Goal: Transaction & Acquisition: Purchase product/service

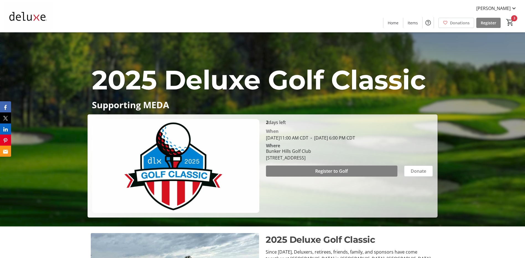
scroll to position [28, 0]
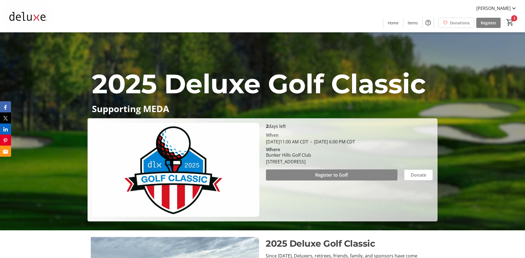
click at [368, 174] on span at bounding box center [331, 174] width 131 height 13
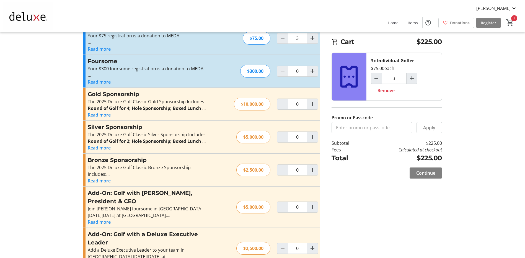
scroll to position [74, 0]
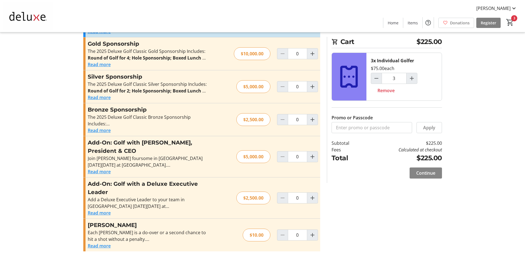
click at [431, 175] on span "Continue" at bounding box center [425, 173] width 19 height 7
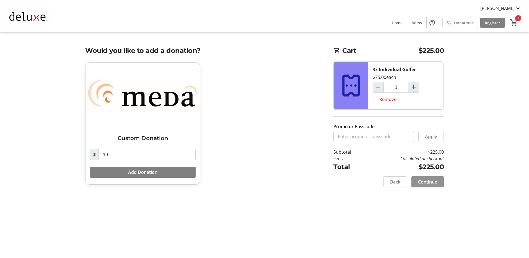
click at [431, 183] on span "Continue" at bounding box center [427, 181] width 19 height 7
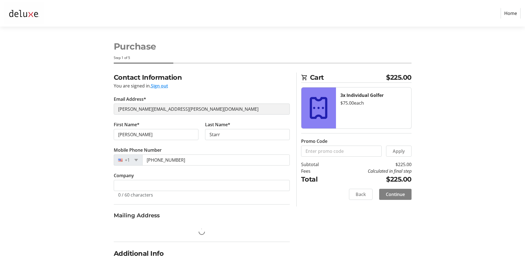
select select "US"
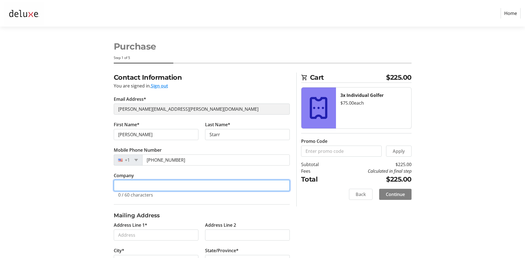
click at [170, 188] on input "Company" at bounding box center [202, 185] width 176 height 11
type input "Deluxe Corporation"
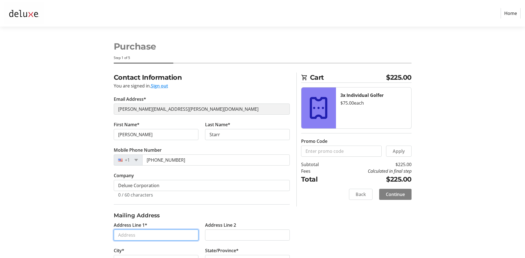
type input "801 S. Marquette, Minneapolis, MN"
type input "Minneapolis"
select select "MN"
type input "55402"
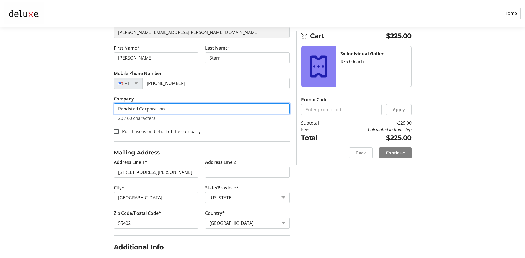
scroll to position [83, 0]
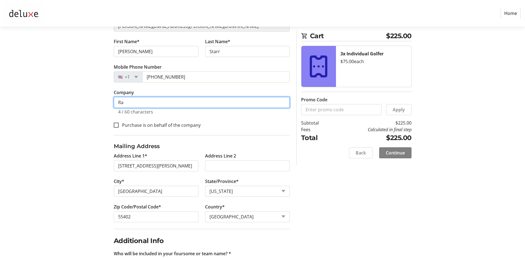
type input "R"
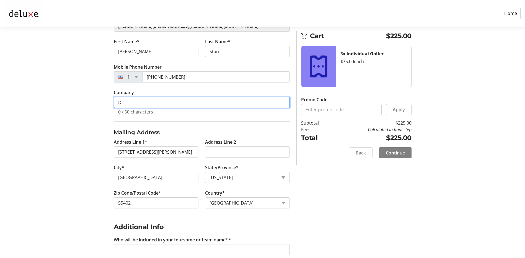
scroll to position [97, 0]
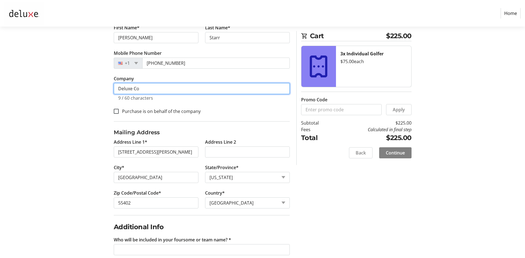
type input "Deluxe Corporation"
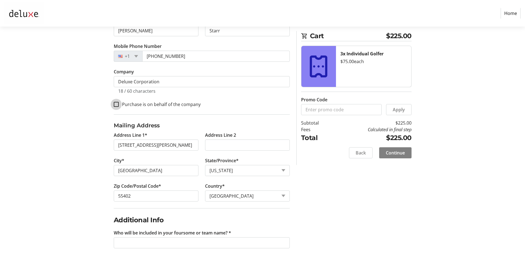
scroll to position [107, 0]
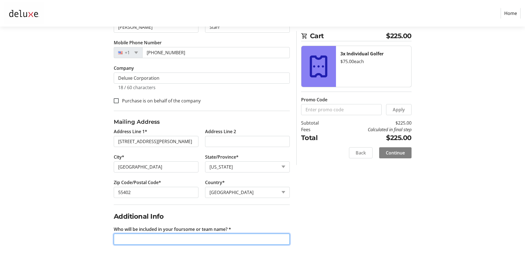
click at [163, 237] on input "Who will be included in your foursome or team name? *" at bounding box center [202, 239] width 176 height 11
type input "[PERSON_NAME] and [PERSON_NAME]"
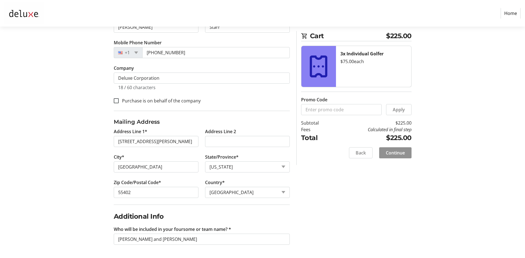
click at [395, 154] on span "Continue" at bounding box center [395, 152] width 19 height 7
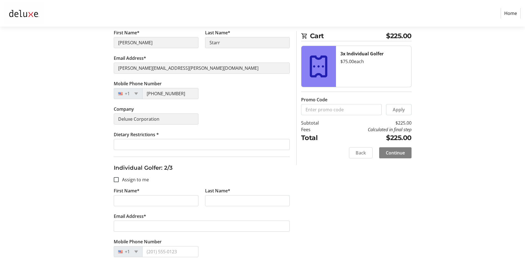
scroll to position [111, 0]
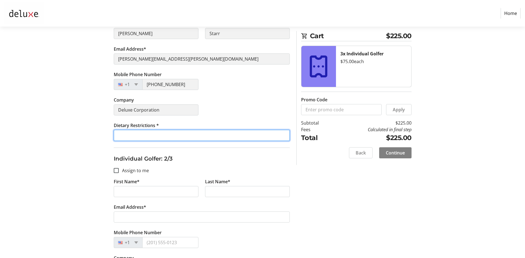
click at [153, 137] on input "Dietary Restrictions *" at bounding box center [202, 135] width 176 height 11
type input "Gluten"
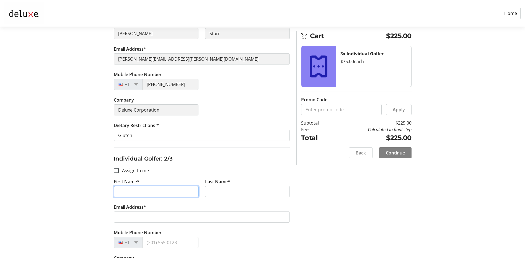
click at [145, 192] on input "First Name*" at bounding box center [156, 191] width 85 height 11
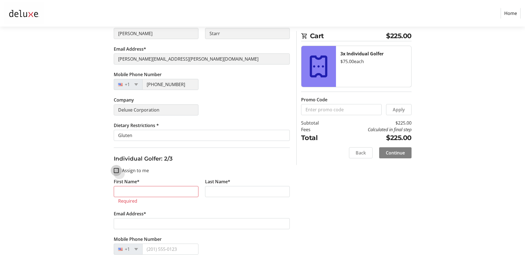
click at [117, 171] on input "Assign to me" at bounding box center [116, 170] width 5 height 5
checkbox input "true"
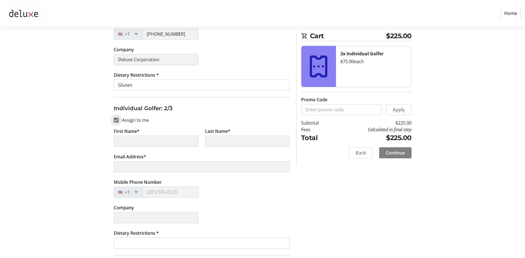
scroll to position [166, 0]
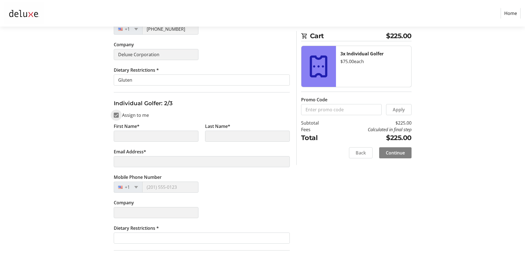
type input "[PERSON_NAME]"
type input "Starr"
type input "[PERSON_NAME][EMAIL_ADDRESS][PERSON_NAME][DOMAIN_NAME]"
type input "[PHONE_NUMBER]"
type input "Deluxe Corporation"
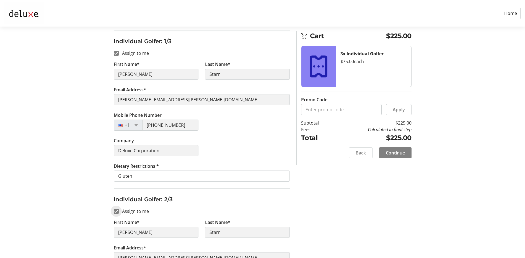
scroll to position [138, 0]
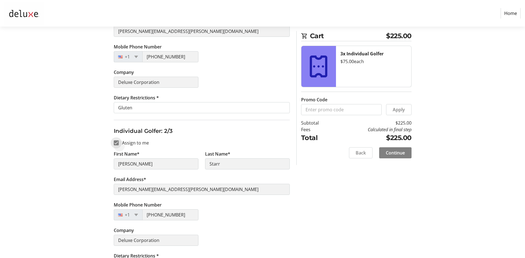
click at [116, 144] on input "Assign to me" at bounding box center [116, 142] width 5 height 5
checkbox input "false"
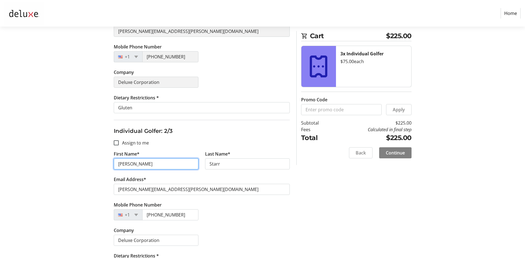
click at [132, 166] on input "[PERSON_NAME]" at bounding box center [156, 163] width 85 height 11
type input "Joni"
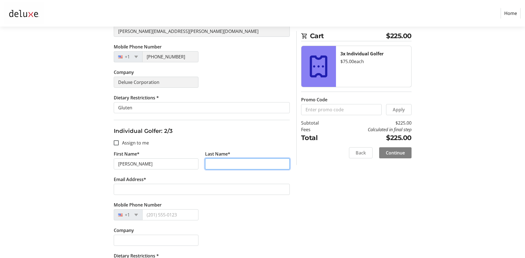
click at [218, 162] on input "Last Name*" at bounding box center [247, 163] width 85 height 11
type input "Everman"
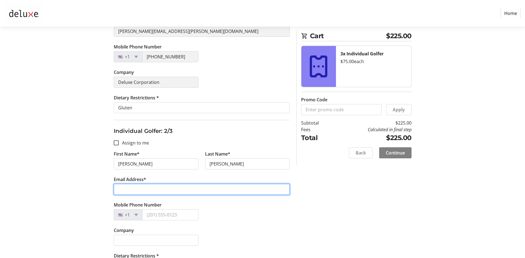
click at [138, 189] on input "Email Address*" at bounding box center [202, 189] width 176 height 11
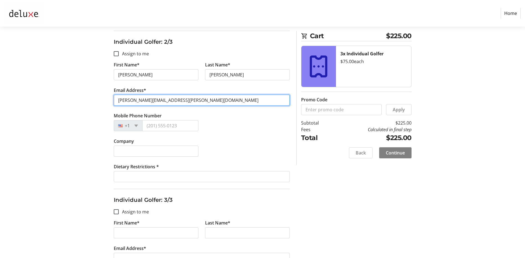
scroll to position [249, 0]
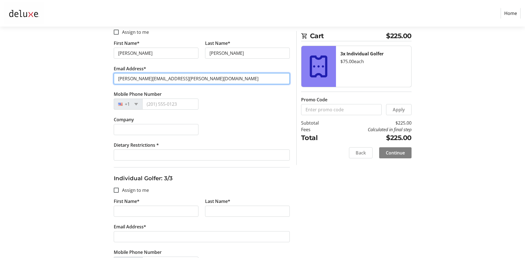
type input "joni.everman@deluxe.com"
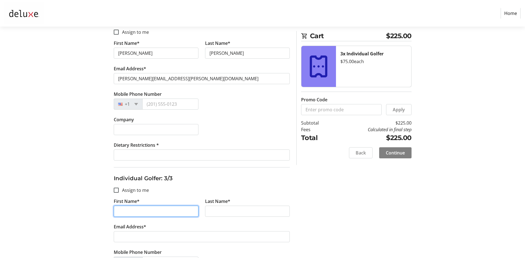
click at [125, 211] on input "First Name*" at bounding box center [156, 211] width 85 height 11
type input "Jacob"
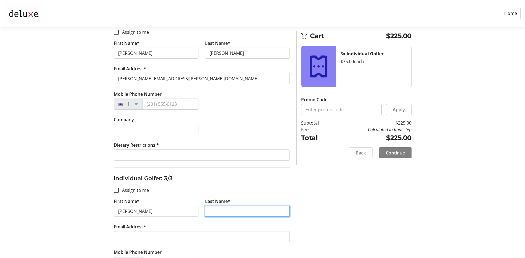
click at [228, 210] on input "Last Name*" at bounding box center [247, 211] width 85 height 11
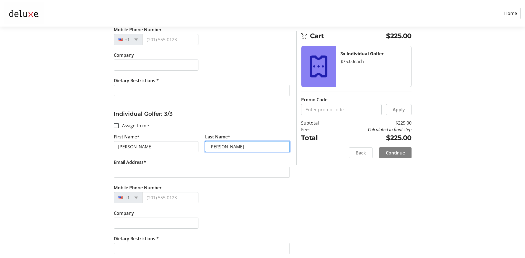
scroll to position [316, 0]
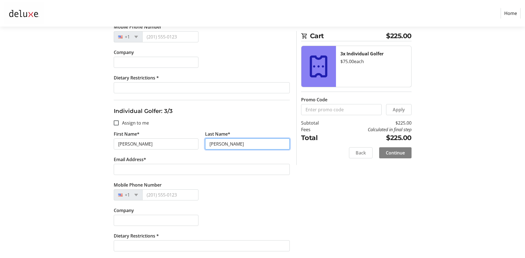
type input "Hunt"
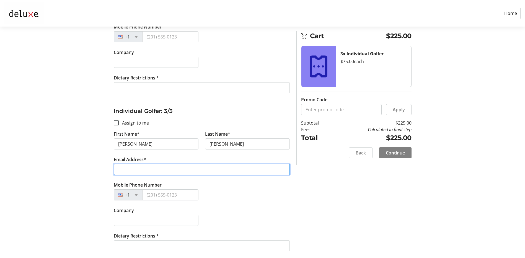
click at [172, 170] on input "Email Address*" at bounding box center [202, 169] width 176 height 11
type input "Jacob.hunt@deluxe.com"
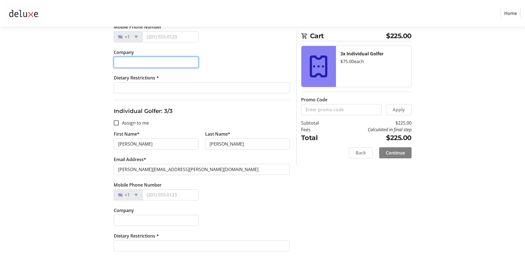
click at [146, 64] on input "Company" at bounding box center [156, 62] width 85 height 11
type input "Deluxe"
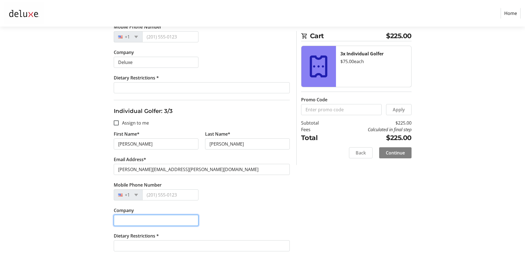
click at [142, 217] on input "Company" at bounding box center [156, 220] width 85 height 11
type input "Deluxe"
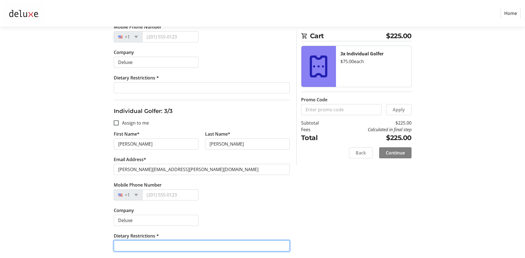
click at [148, 244] on input "Dietary Restrictions *" at bounding box center [202, 245] width 176 height 11
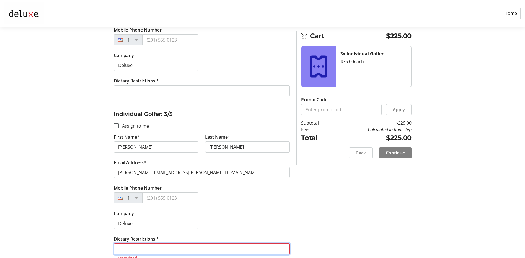
scroll to position [323, 0]
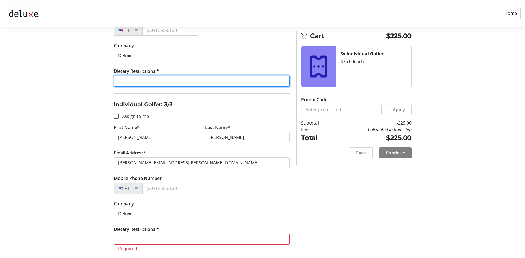
click at [158, 80] on input "Dietary Restrictions *" at bounding box center [202, 81] width 176 height 11
type input "None"
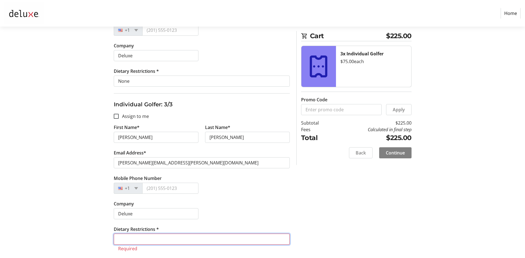
click at [148, 241] on input "Dietary Restrictions *" at bounding box center [202, 239] width 176 height 11
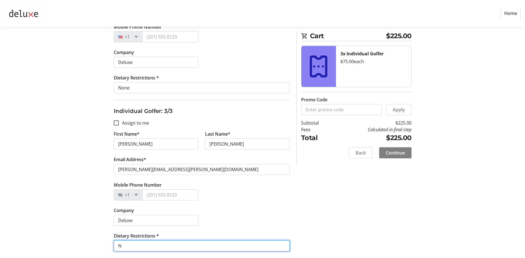
scroll to position [316, 0]
type input "None"
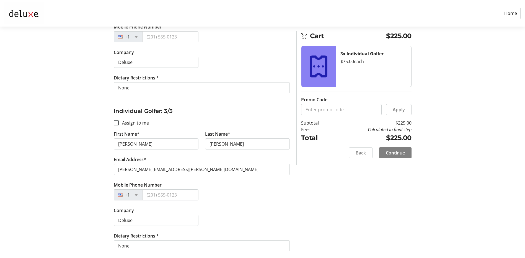
click at [394, 224] on div "Assign Tickets Enter details for each attendee so that they receive their ticke…" at bounding box center [262, 7] width 365 height 502
click at [394, 154] on span "Continue" at bounding box center [395, 152] width 19 height 7
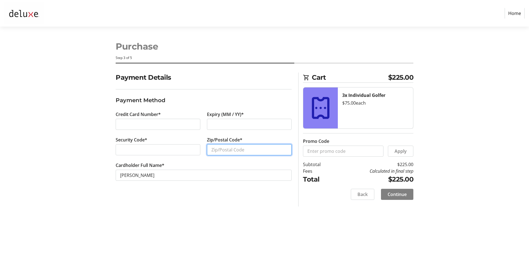
click at [243, 151] on input "Zip/Postal Code*" at bounding box center [249, 149] width 85 height 11
type input "55118"
click at [404, 196] on span "Continue" at bounding box center [397, 194] width 19 height 7
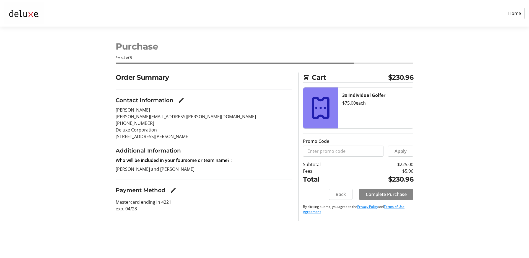
click at [397, 193] on span "Complete Purchase" at bounding box center [386, 194] width 41 height 7
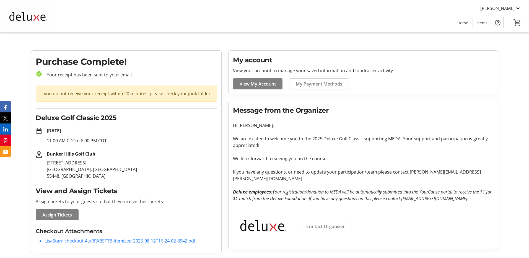
click at [142, 240] on link "LisaStarr-checkout-4txRRXBSTTB-itemized-2025-08-12T16-24-02-854Z.pdf" at bounding box center [120, 241] width 151 height 6
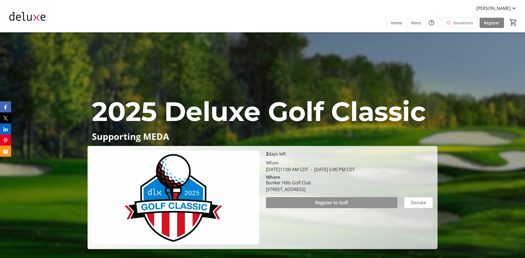
click at [365, 204] on span at bounding box center [331, 202] width 131 height 13
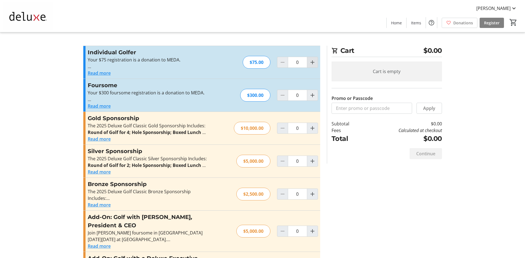
click at [314, 64] on mat-icon "Increment by one" at bounding box center [312, 62] width 7 height 7
type input "1"
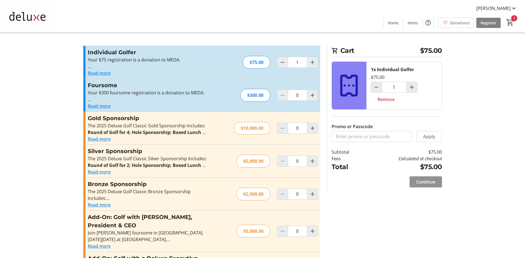
click at [429, 182] on span "Continue" at bounding box center [425, 181] width 19 height 7
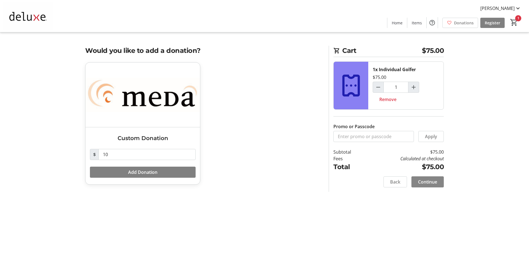
click at [429, 182] on span "Continue" at bounding box center [427, 181] width 19 height 7
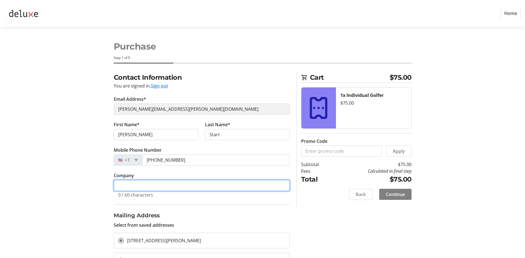
click at [184, 186] on input "Company" at bounding box center [202, 185] width 176 height 11
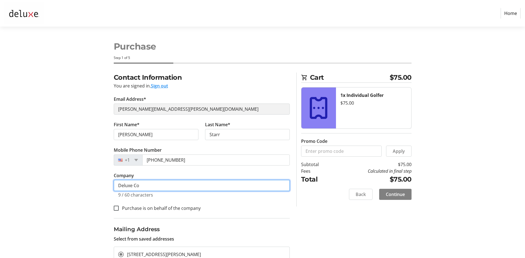
click at [184, 186] on input "Deluxe Co" at bounding box center [202, 185] width 176 height 11
click at [164, 188] on input "Deluxe Co" at bounding box center [202, 185] width 176 height 11
type input "Deluxe Corporation"
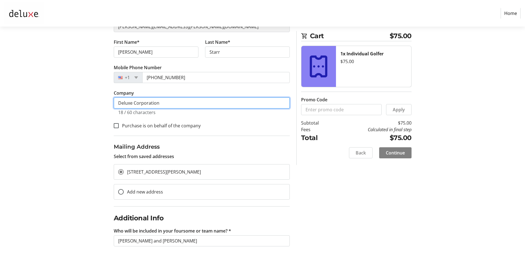
scroll to position [84, 0]
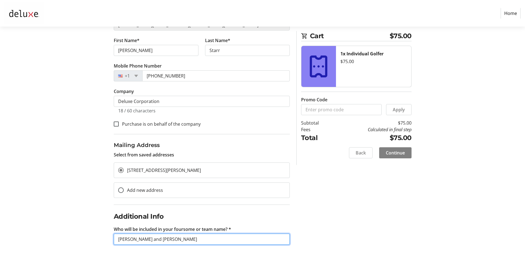
click at [185, 240] on input "[PERSON_NAME] and [PERSON_NAME]" at bounding box center [202, 239] width 176 height 11
type input "[PERSON_NAME] and [PERSON_NAME] and [PERSON_NAME]"
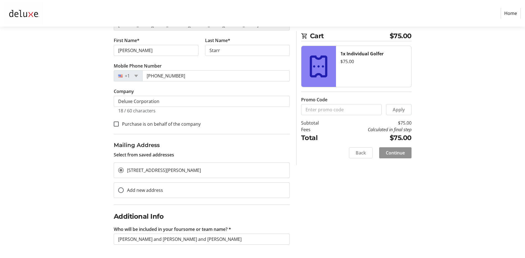
click at [401, 152] on span "Continue" at bounding box center [395, 152] width 19 height 7
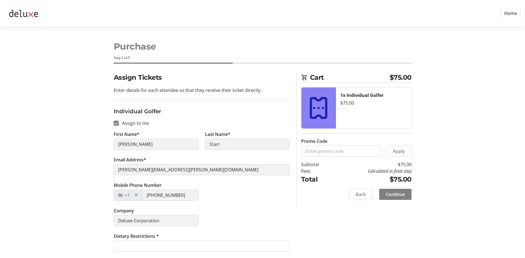
scroll to position [0, 0]
click at [115, 123] on input "Assign to me" at bounding box center [116, 122] width 5 height 5
checkbox input "false"
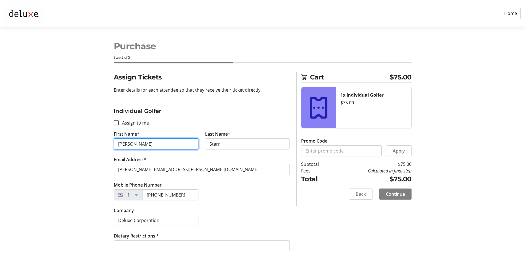
click at [135, 145] on input "[PERSON_NAME]" at bounding box center [156, 143] width 85 height 11
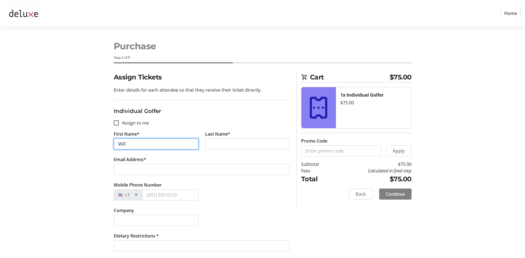
type input "Will"
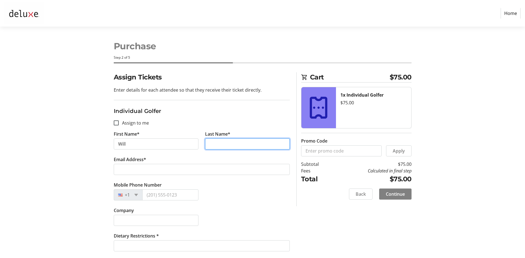
click at [222, 144] on input "Last Name*" at bounding box center [247, 143] width 85 height 11
type input "[PERSON_NAME]"
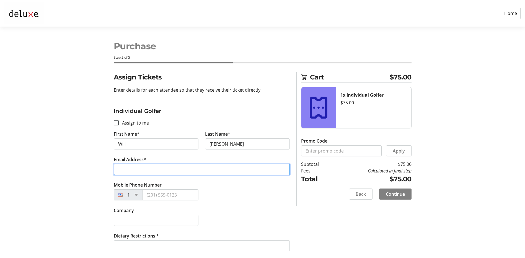
click at [191, 171] on input "Email Address*" at bounding box center [202, 169] width 176 height 11
type input "[EMAIL_ADDRESS][DOMAIN_NAME]"
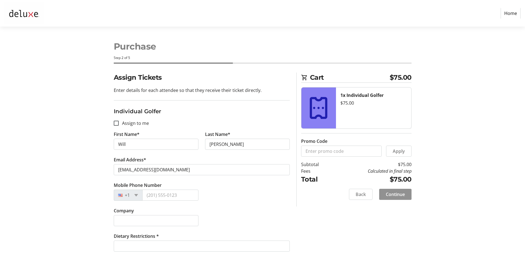
click at [399, 195] on span "Continue" at bounding box center [395, 194] width 19 height 7
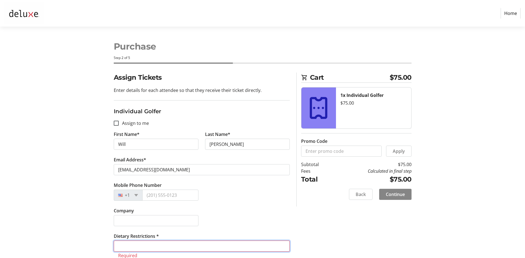
scroll to position [0, 0]
type input "None"
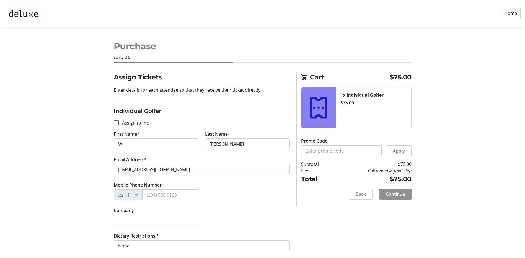
click at [399, 195] on span "Continue" at bounding box center [395, 194] width 19 height 7
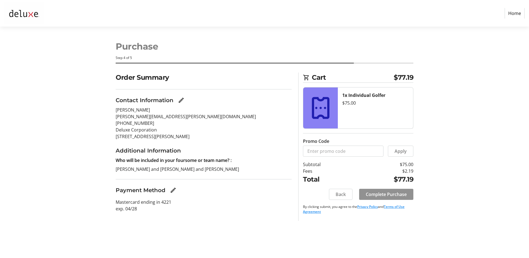
click at [396, 194] on span "Complete Purchase" at bounding box center [386, 194] width 41 height 7
